Goal: Transaction & Acquisition: Obtain resource

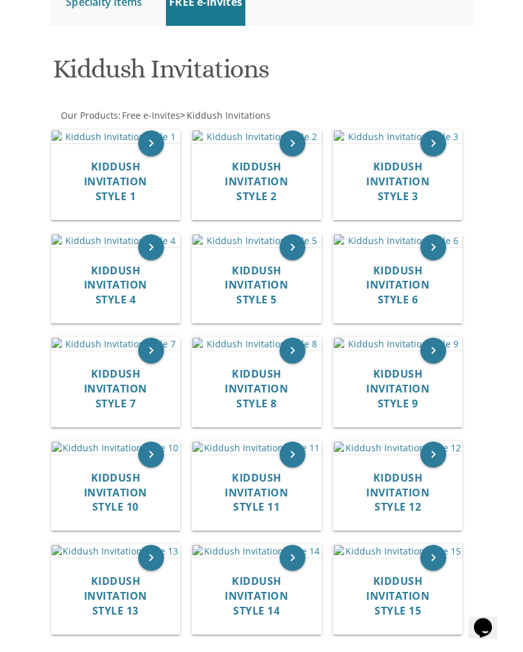
scroll to position [234, 0]
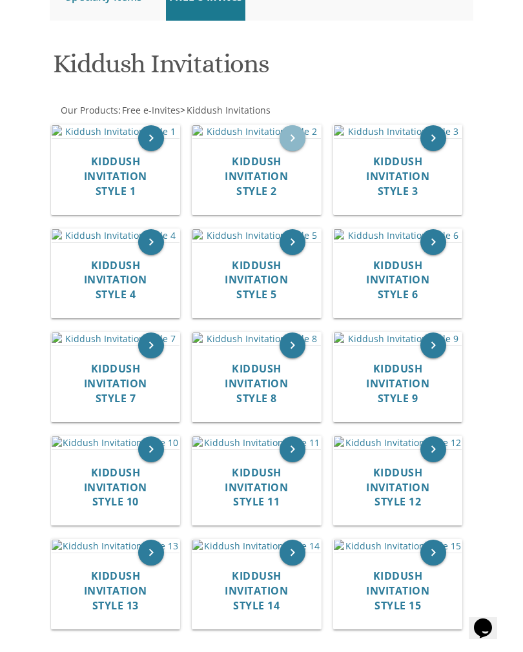
click at [295, 151] on icon "keyboard_arrow_right" at bounding box center [293, 138] width 26 height 26
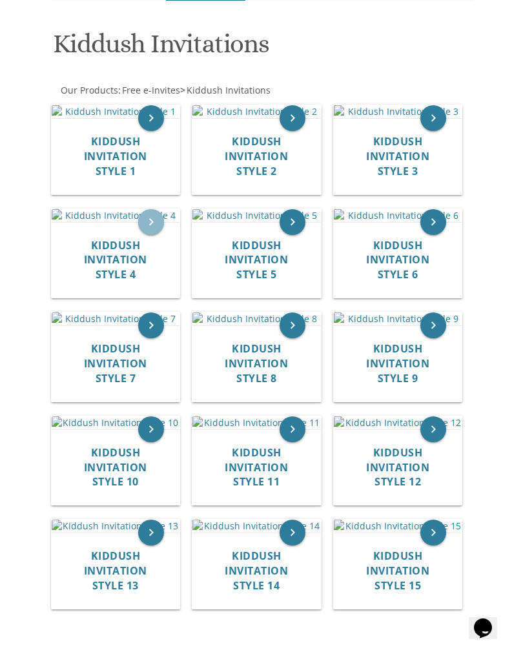
click at [151, 235] on icon "keyboard_arrow_right" at bounding box center [151, 222] width 26 height 26
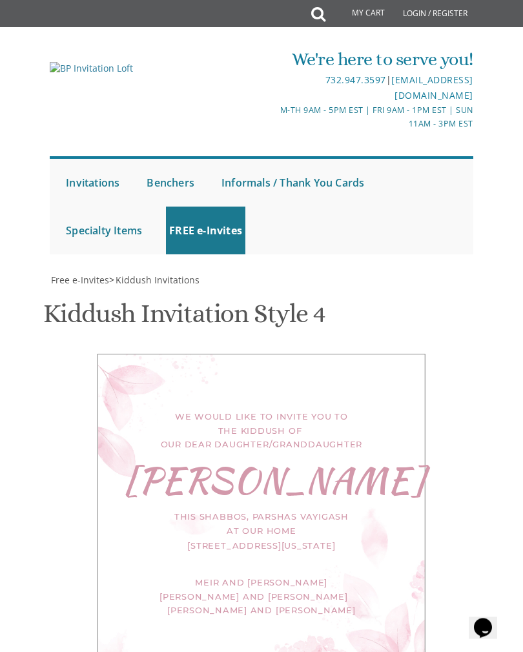
scroll to position [451, 0]
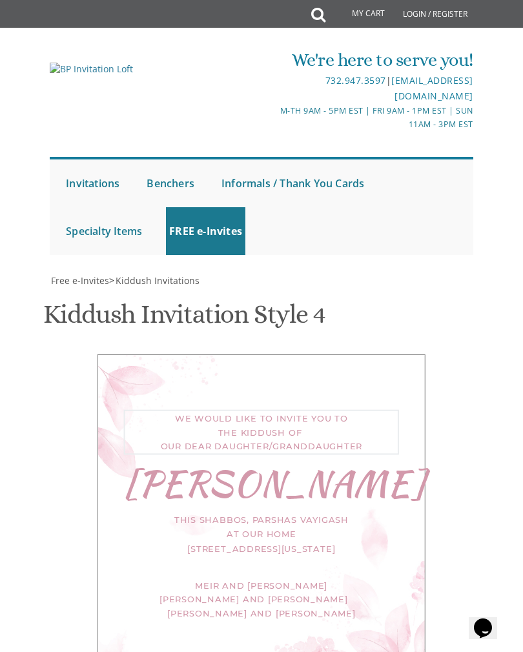
type textarea "We would like to invite you to the kiddush of our dear daughter"
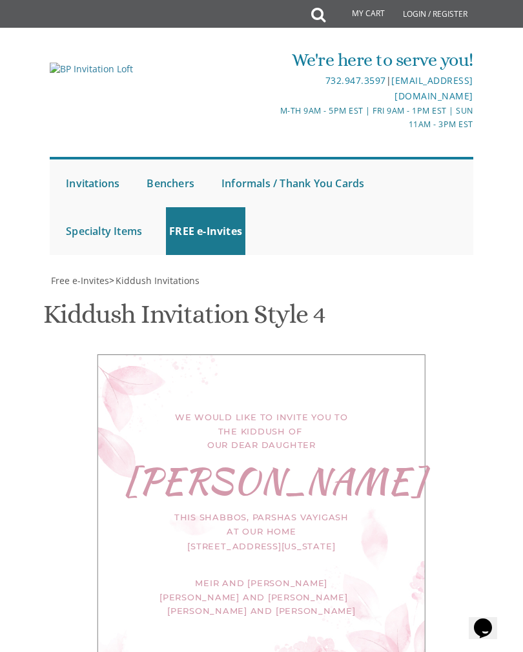
select select "70px"
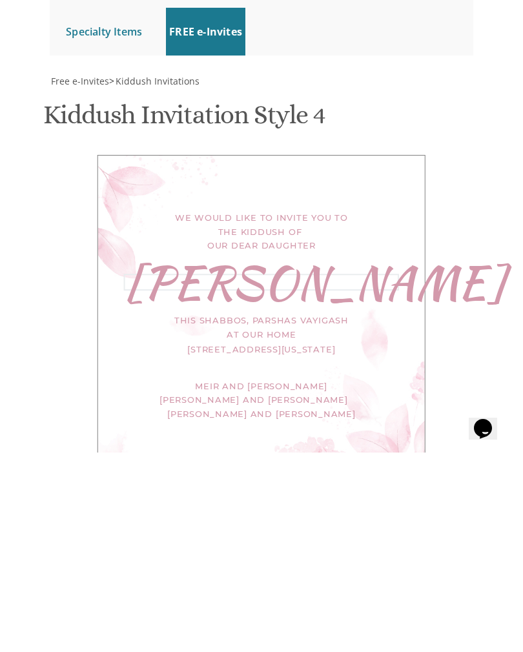
type textarea "N"
type textarea "[PERSON_NAME]"
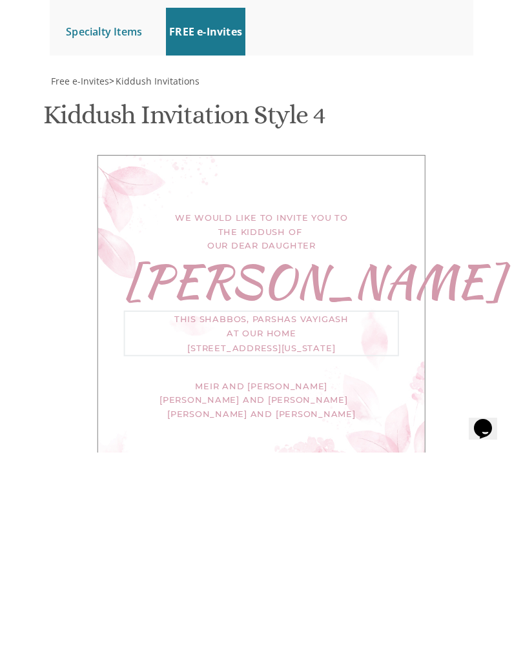
type textarea "This Shabbos, פרשת וילך, שבת שובה at our home [STREET_ADDRESS][US_STATE]"
type textarea "Meir and"
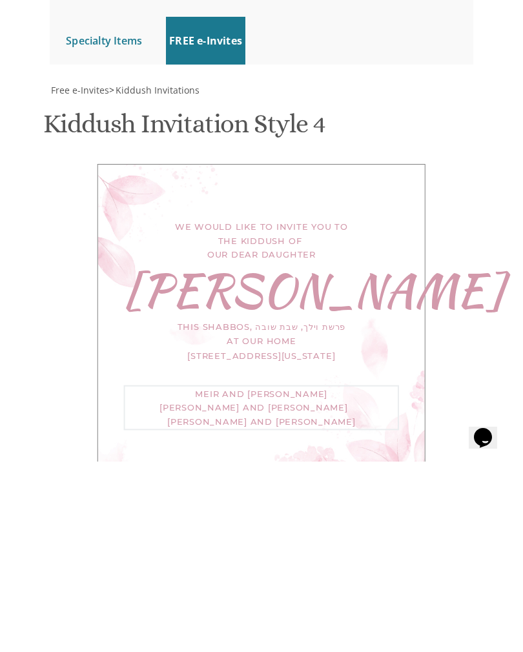
scroll to position [431, 0]
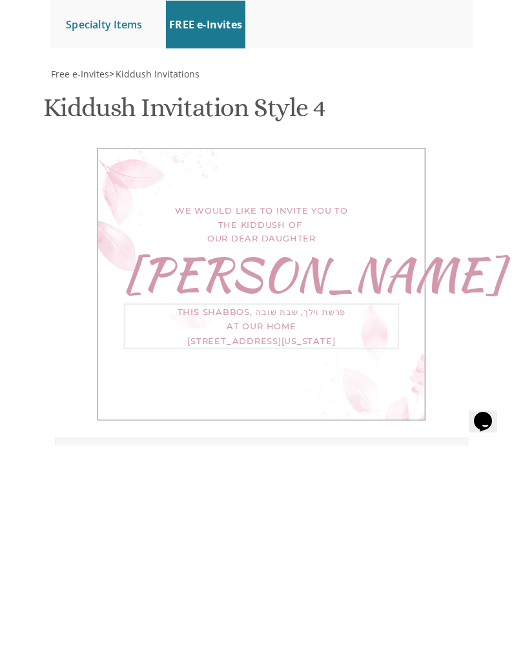
type textarea "This Shabbos, פרשת וילך, שבת שובה at our home [STREET_ADDRESS][US_STATE]"
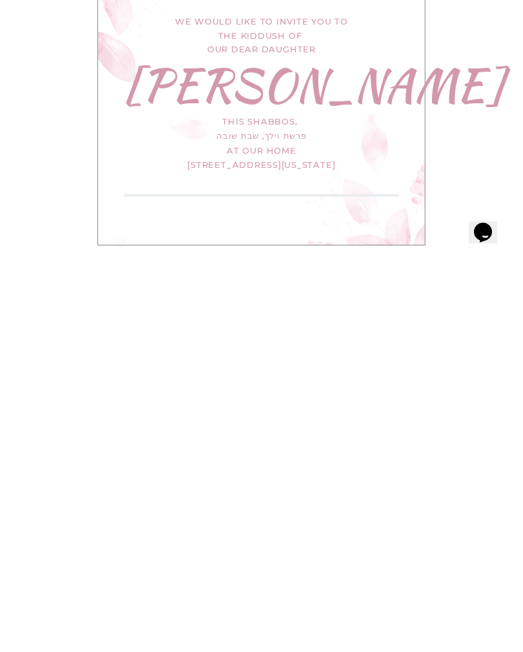
scroll to position [229, 0]
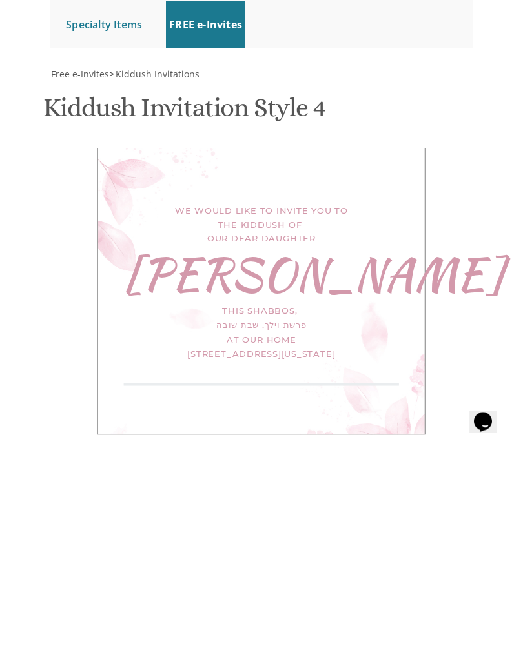
type textarea "[PERSON_NAME] and [PERSON_NAME] For Men Only"
click at [401, 355] on div "We would like to invite you to the kiddush of our dear daughter [GEOGRAPHIC_DAT…" at bounding box center [262, 498] width 328 height 287
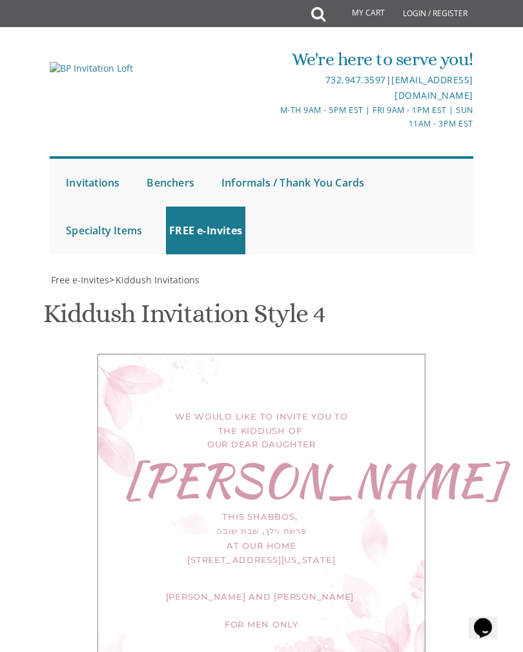
scroll to position [517, 0]
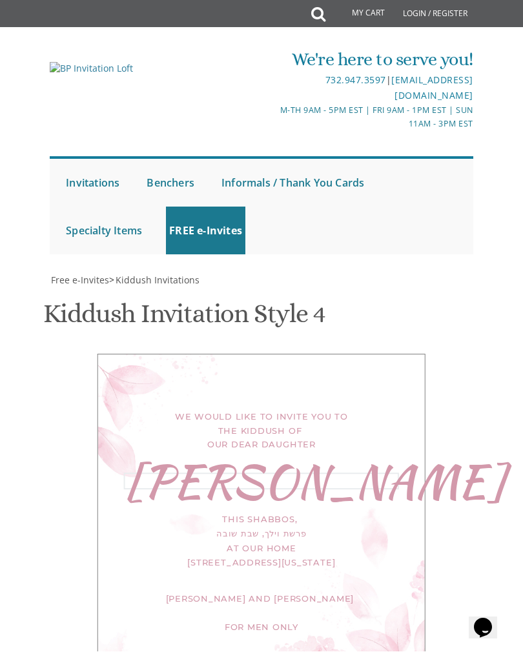
click at [406, 355] on div "We would like to invite you to the kiddush of our dear daughter [GEOGRAPHIC_DAT…" at bounding box center [262, 519] width 328 height 329
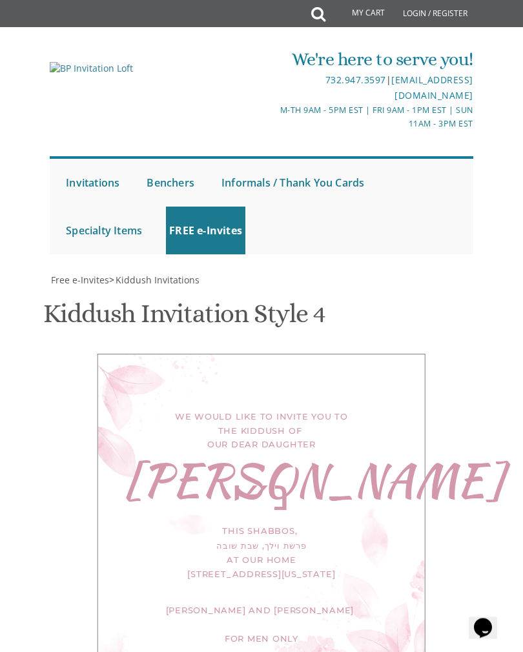
scroll to position [324, 0]
click at [351, 474] on div "[PERSON_NAME] נ״י" at bounding box center [261, 488] width 275 height 28
click at [364, 474] on div "[PERSON_NAME] נ״י" at bounding box center [261, 488] width 275 height 28
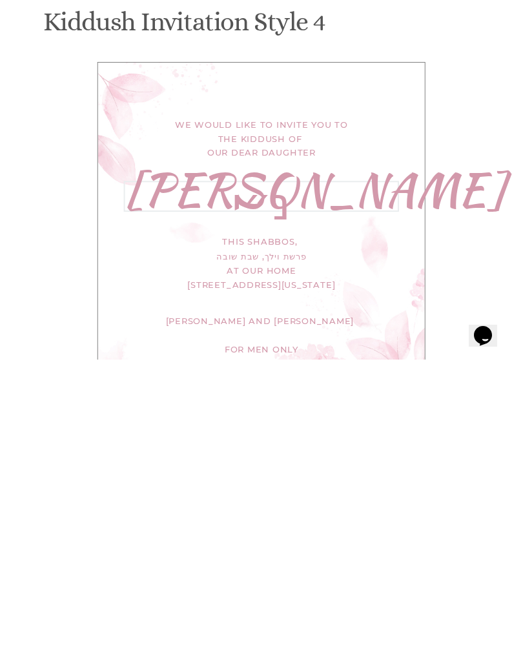
scroll to position [359, 0]
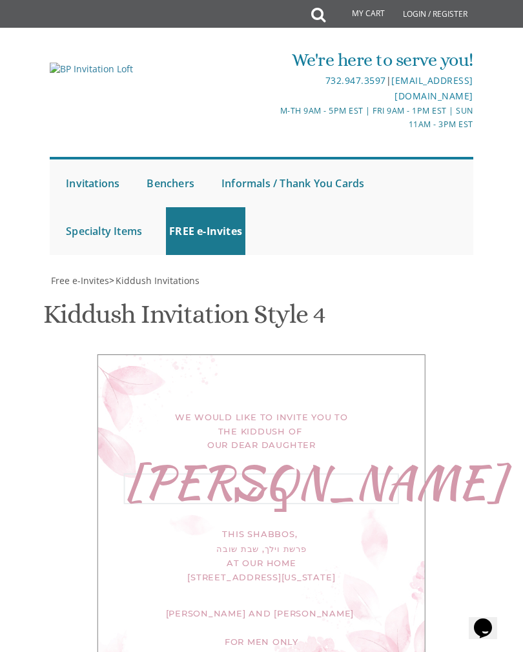
type textarea "[PERSON_NAME]"
click at [412, 355] on div "We would like to invite you to the kiddush of our dear daughter [PERSON_NAME] נ…" at bounding box center [262, 527] width 328 height 344
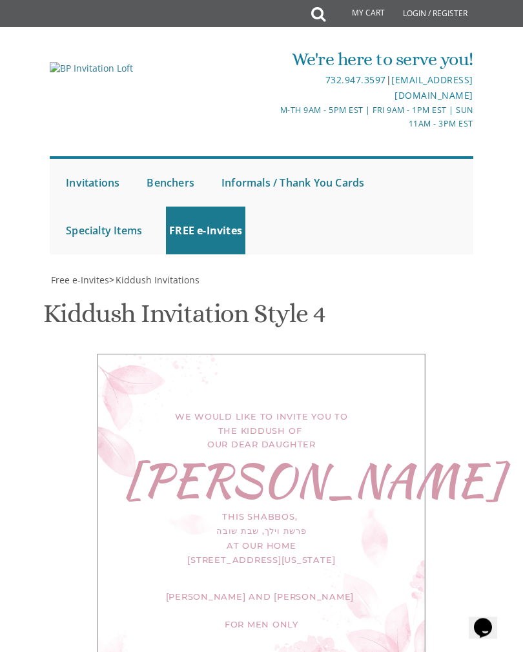
scroll to position [659, 0]
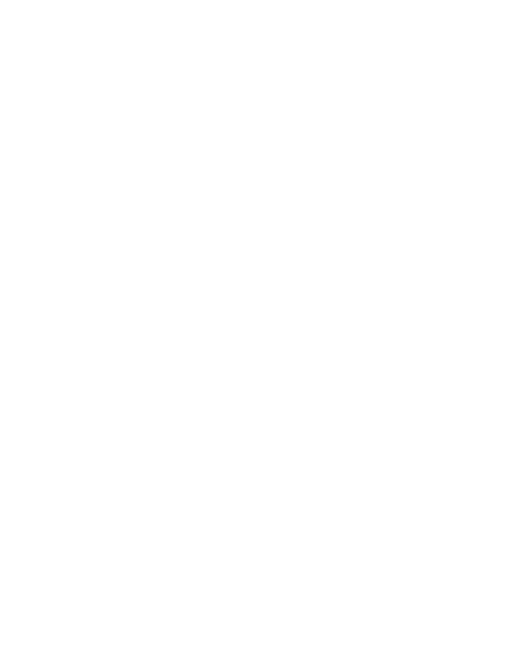
scroll to position [0, 0]
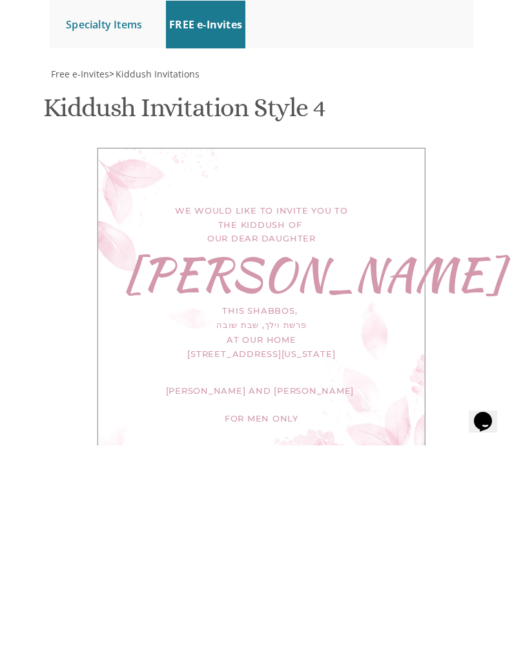
type input "[EMAIL_ADDRESS][DOMAIN_NAME]"
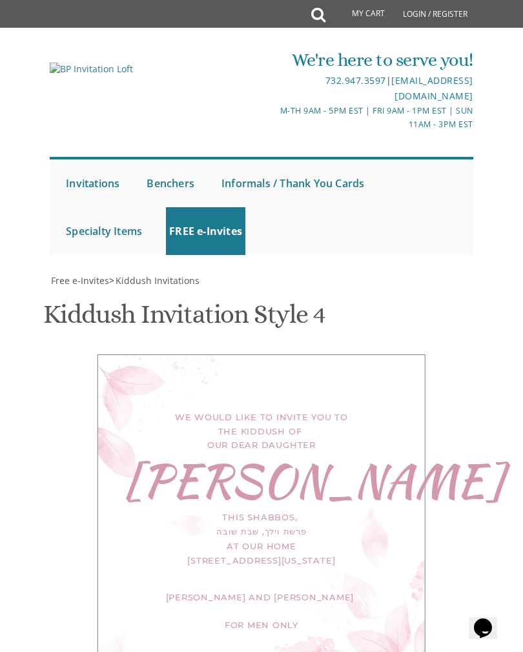
scroll to position [858, 0]
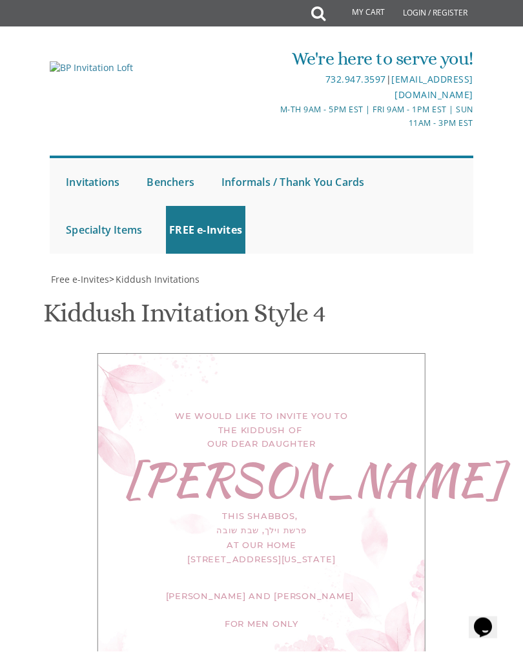
scroll to position [558, 0]
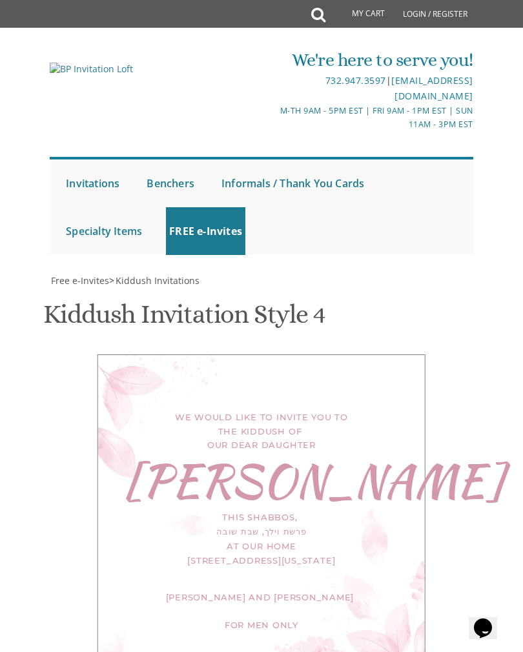
click at [399, 355] on div "We would like to invite you to the kiddush of our dear daughter [GEOGRAPHIC_DAT…" at bounding box center [262, 518] width 328 height 327
click at [423, 355] on div "We would like to invite you to the kiddush of our dear daughter [GEOGRAPHIC_DAT…" at bounding box center [262, 518] width 328 height 327
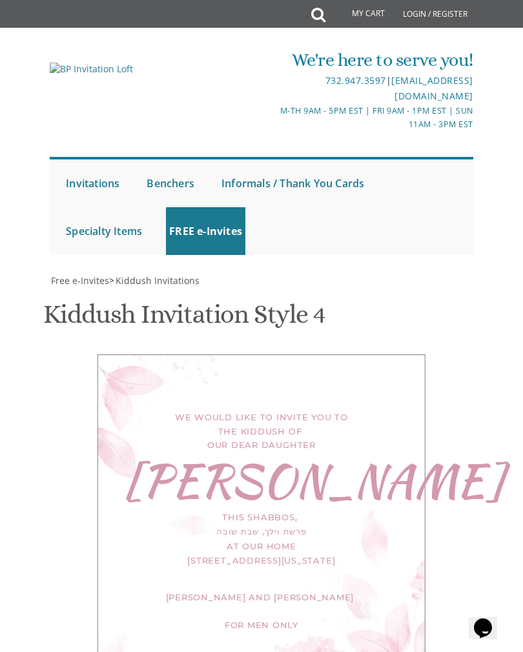
click at [469, 355] on div "We would like to invite you to the kiddush of our dear daughter [GEOGRAPHIC_DAT…" at bounding box center [261, 519] width 431 height 328
click at [396, 355] on div "We would like to invite you to the kiddush of our dear daughter [GEOGRAPHIC_DAT…" at bounding box center [262, 518] width 328 height 327
click at [402, 355] on div "We would like to invite you to the kiddush of our dear daughter [GEOGRAPHIC_DAT…" at bounding box center [262, 518] width 328 height 327
click at [471, 355] on div "We would like to invite you to the kiddush of our dear daughter [GEOGRAPHIC_DAT…" at bounding box center [261, 519] width 431 height 328
click at [405, 355] on div "We would like to invite you to the kiddush of our dear daughter [GEOGRAPHIC_DAT…" at bounding box center [262, 518] width 328 height 327
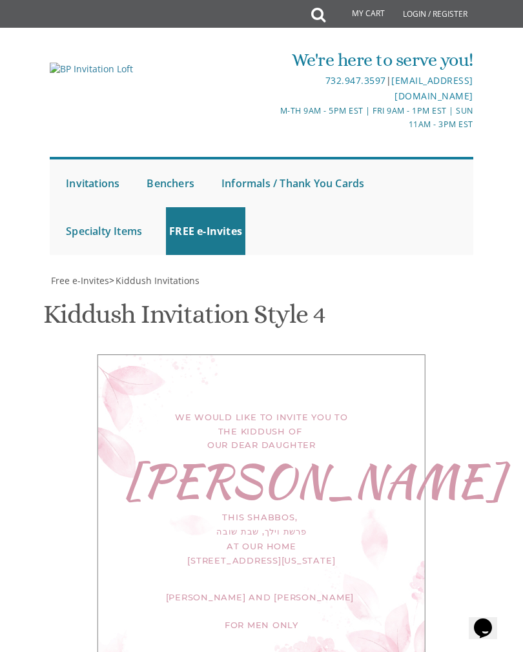
click at [415, 355] on div "We would like to invite you to the kiddush of our dear daughter [GEOGRAPHIC_DAT…" at bounding box center [262, 518] width 328 height 327
click at [421, 355] on div "We would like to invite you to the kiddush of our dear daughter [GEOGRAPHIC_DAT…" at bounding box center [262, 518] width 328 height 327
click at [105, 355] on div "We would like to invite you to the kiddush of our dear daughter [GEOGRAPHIC_DAT…" at bounding box center [262, 518] width 328 height 327
click at [423, 355] on div "We would like to invite you to the kiddush of our dear daughter [GEOGRAPHIC_DAT…" at bounding box center [262, 518] width 328 height 327
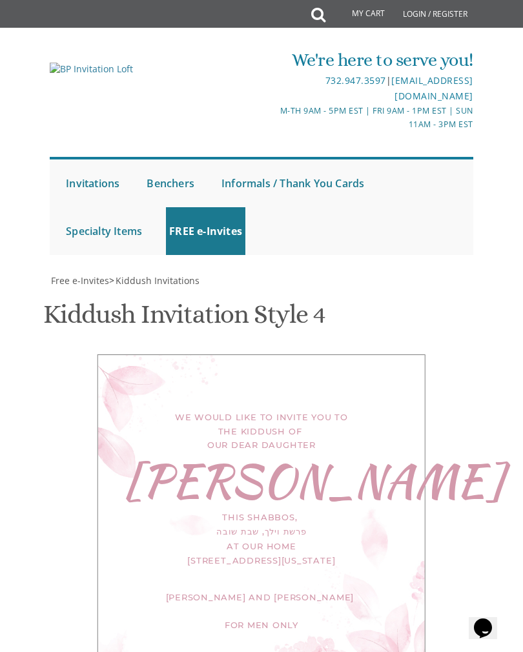
click at [445, 16] on link "Login / Register" at bounding box center [435, 14] width 77 height 28
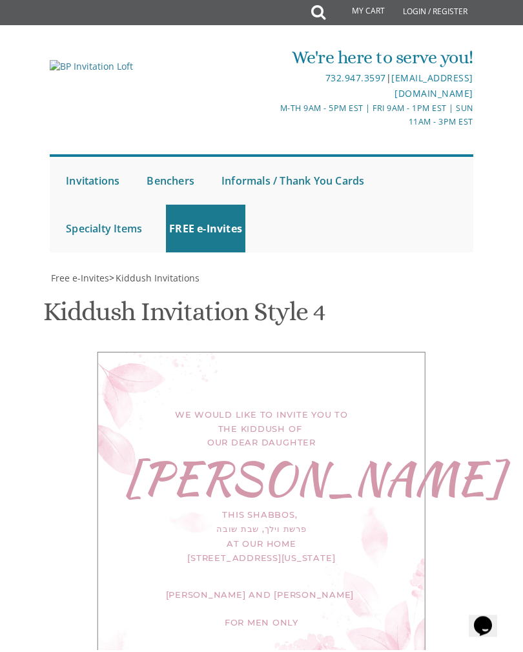
scroll to position [168, 0]
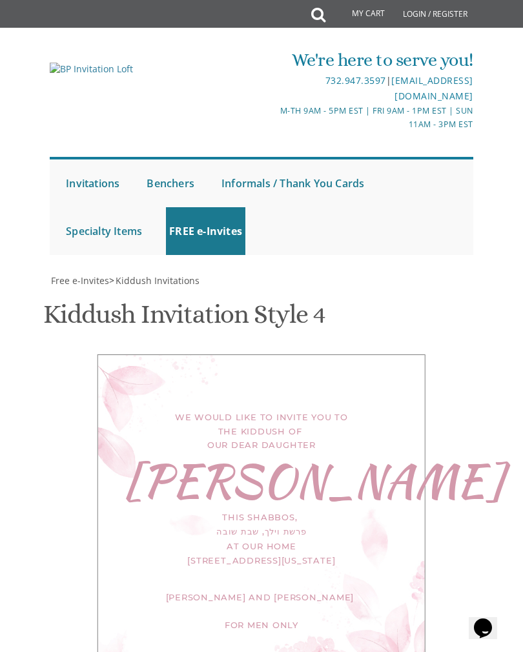
click at [417, 355] on div "We would like to invite you to the kiddush of our dear daughter [GEOGRAPHIC_DAT…" at bounding box center [262, 518] width 328 height 327
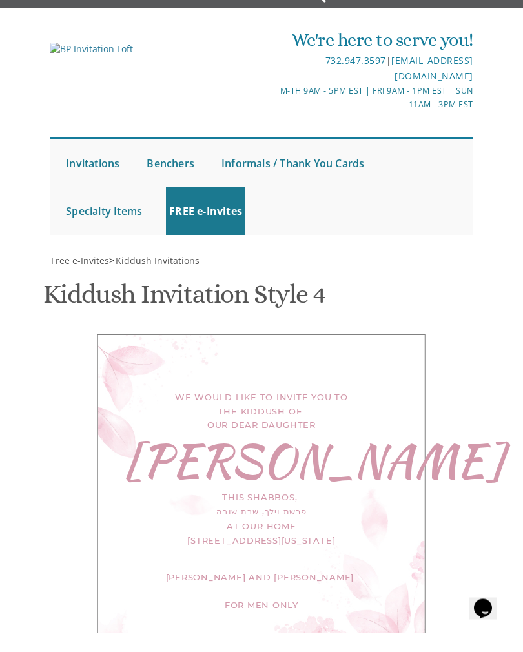
scroll to position [509, 0]
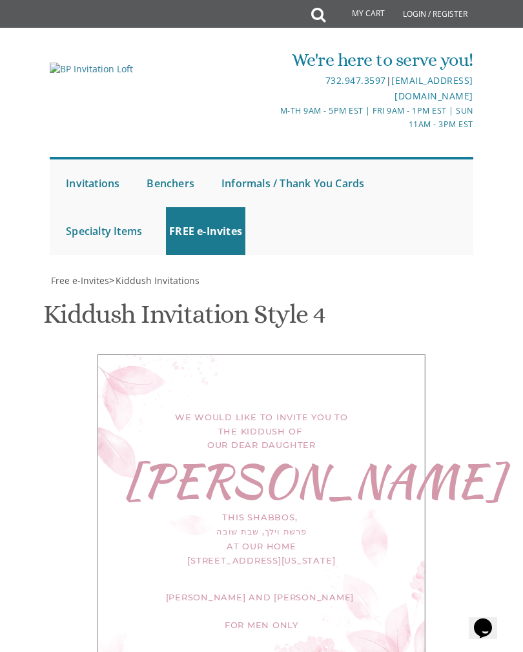
click at [329, 355] on div "We would like to invite you to the kiddush of our dear daughter [GEOGRAPHIC_DAT…" at bounding box center [262, 518] width 328 height 327
click at [386, 355] on div "We would like to invite you to the kiddush of our dear daughter [GEOGRAPHIC_DAT…" at bounding box center [262, 518] width 328 height 327
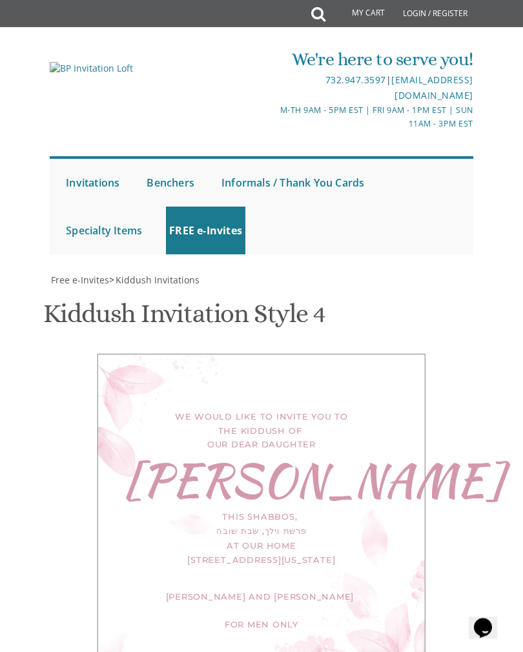
scroll to position [781, 0]
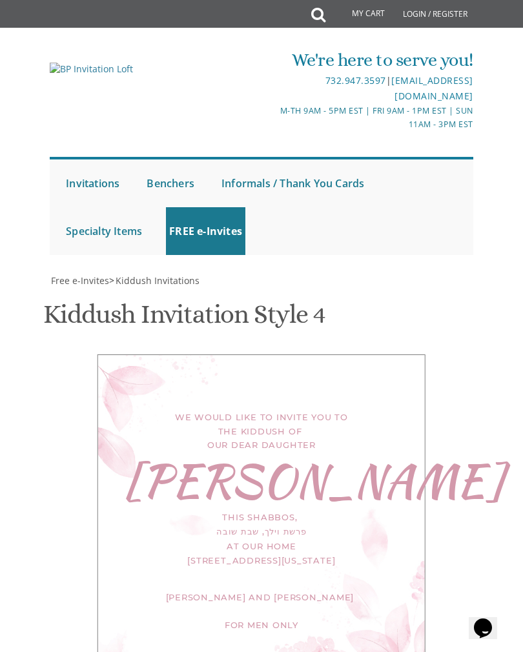
scroll to position [801, 0]
